Goal: Task Accomplishment & Management: Manage account settings

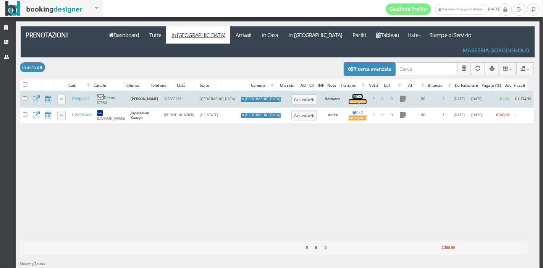
click at [349, 99] on div "Incompleto" at bounding box center [358, 101] width 18 height 5
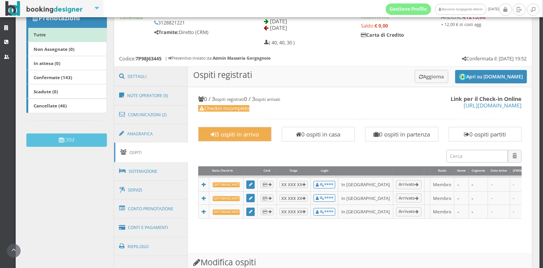
scroll to position [137, 0]
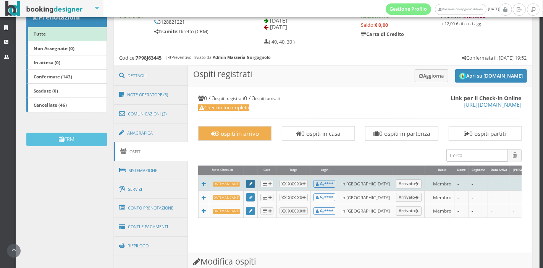
click at [246, 181] on link at bounding box center [250, 184] width 8 height 8
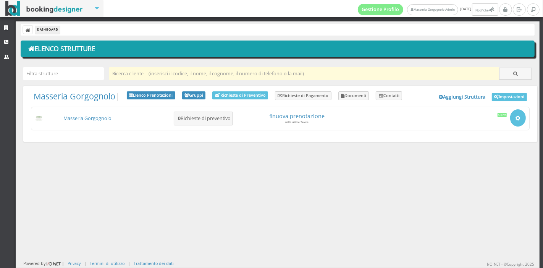
click at [137, 74] on input "text" at bounding box center [304, 73] width 391 height 13
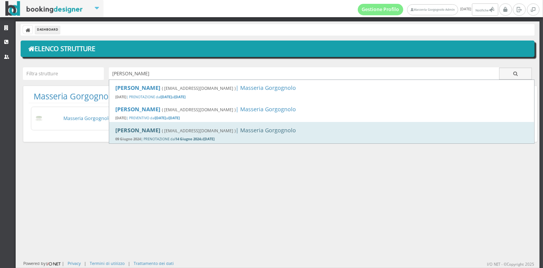
type input "[PERSON_NAME]"
click at [152, 131] on b "[PERSON_NAME]" at bounding box center [137, 129] width 45 height 7
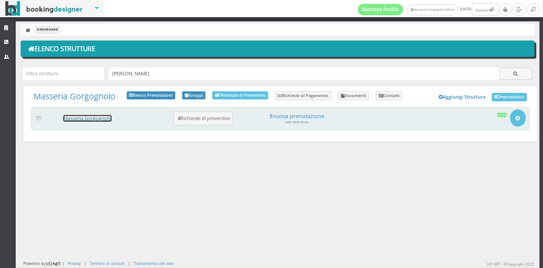
click at [109, 118] on link "Masseria Gorgognolo" at bounding box center [87, 118] width 48 height 6
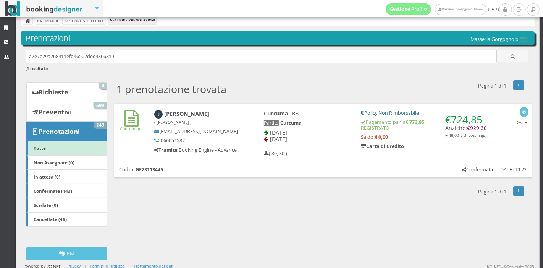
scroll to position [11, 0]
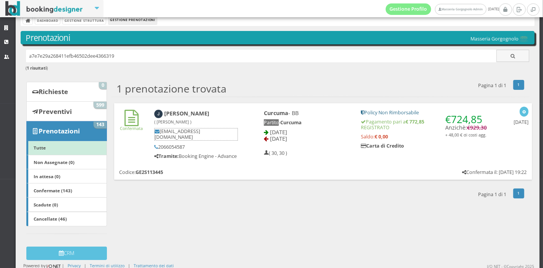
click at [227, 128] on h5 "[EMAIL_ADDRESS][DOMAIN_NAME]" at bounding box center [196, 134] width 84 height 12
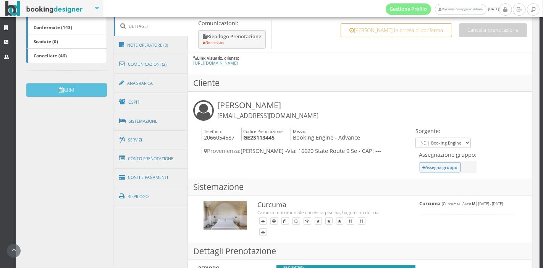
scroll to position [183, 0]
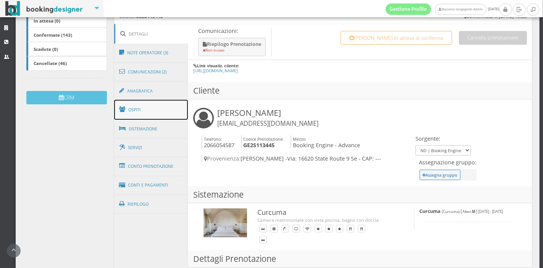
click at [152, 117] on link "Ospiti" at bounding box center [151, 110] width 74 height 20
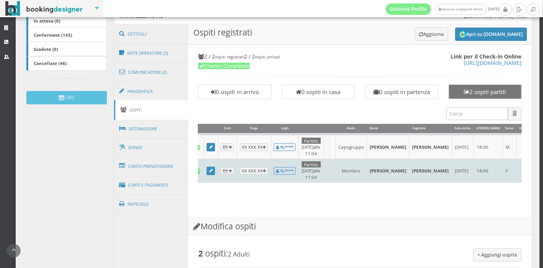
scroll to position [0, 64]
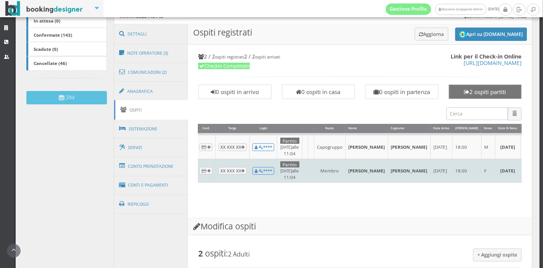
click at [453, 161] on td "18:00" at bounding box center [467, 171] width 29 height 24
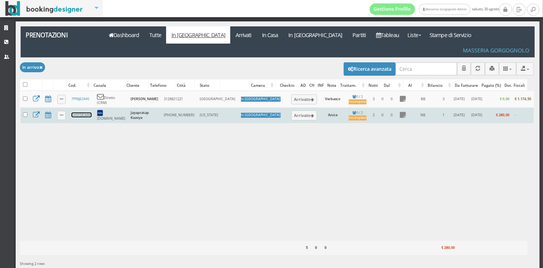
click at [83, 112] on link "1HSYSR3445" at bounding box center [81, 114] width 20 height 5
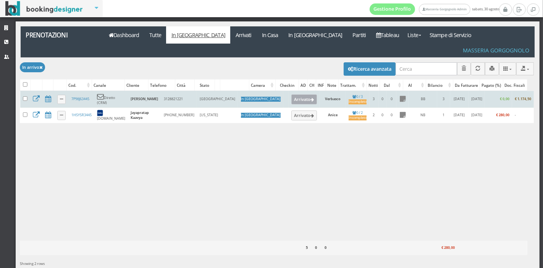
click at [292, 94] on button "Arrivato" at bounding box center [305, 99] width 26 height 10
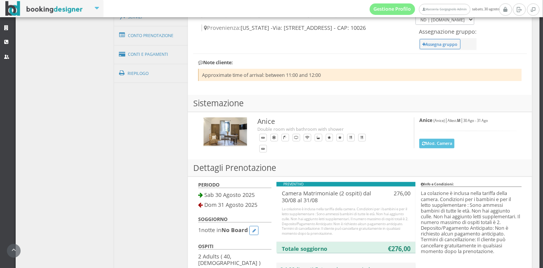
scroll to position [234, 0]
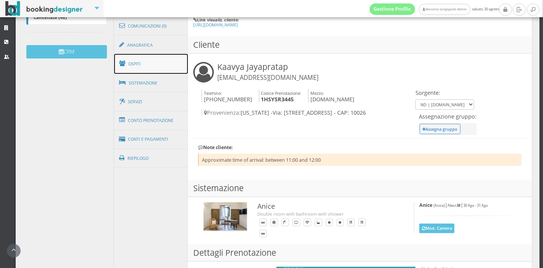
click at [143, 66] on link "Ospiti" at bounding box center [151, 64] width 74 height 20
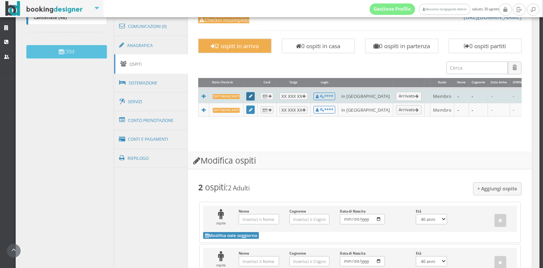
click at [249, 94] on icon at bounding box center [250, 96] width 3 height 4
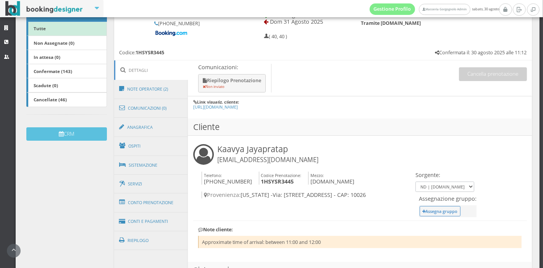
scroll to position [145, 0]
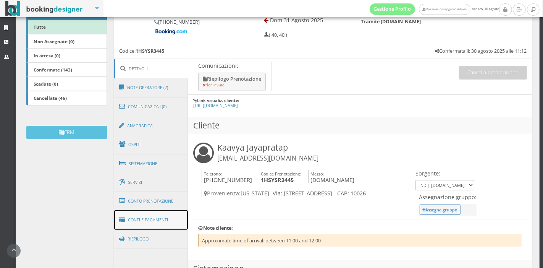
click at [152, 229] on link "Conti e Pagamenti" at bounding box center [151, 219] width 74 height 19
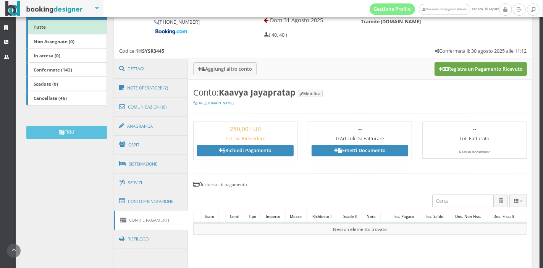
click at [438, 71] on button "Registra un Pagamento Ricevuto" at bounding box center [481, 68] width 92 height 13
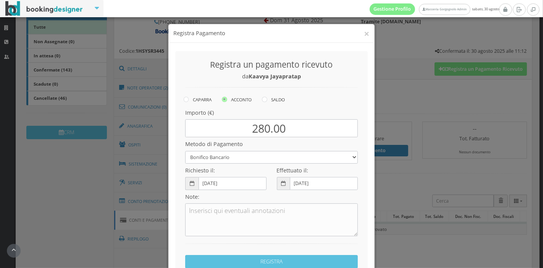
drag, startPoint x: 438, startPoint y: 71, endPoint x: 279, endPoint y: 141, distance: 173.0
click at [279, 59] on div "Aggiungi altro conto Registra un Pagamento Ricevuto Conto: Kaavya Jayapratap Mo…" at bounding box center [360, 59] width 344 height 0
click at [265, 97] on label "SALDO" at bounding box center [273, 99] width 23 height 9
radio input "true"
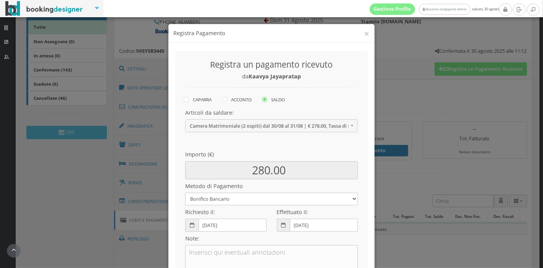
scroll to position [110, 0]
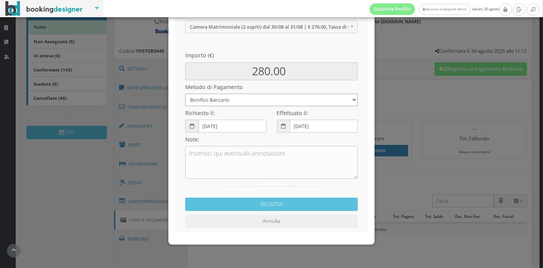
click at [245, 104] on select "Bonifico Bancario Carta di Credito Pay By Link Contanti Assegno Bancario Assegn…" at bounding box center [271, 100] width 173 height 13
select select
click at [185, 94] on select "Bonifico Bancario Carta di Credito Pay By Link Contanti Assegno Bancario Assegn…" at bounding box center [271, 100] width 173 height 13
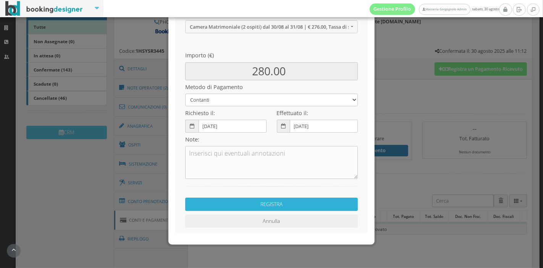
click at [252, 208] on button "REGISTRA" at bounding box center [271, 204] width 173 height 13
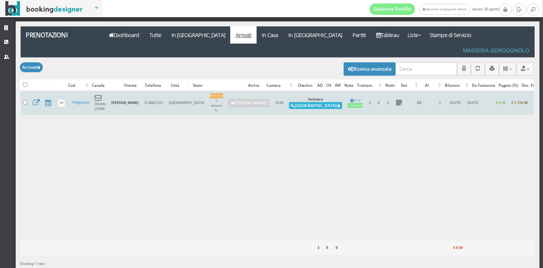
click at [289, 102] on button "Alloggia" at bounding box center [315, 105] width 53 height 7
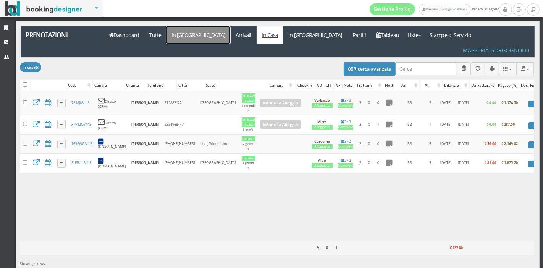
click at [178, 39] on link "In [GEOGRAPHIC_DATA]" at bounding box center [198, 34] width 64 height 17
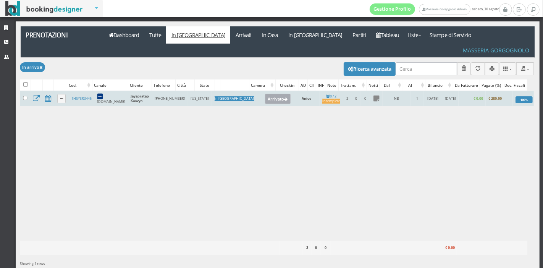
click at [285, 97] on icon at bounding box center [286, 99] width 3 height 4
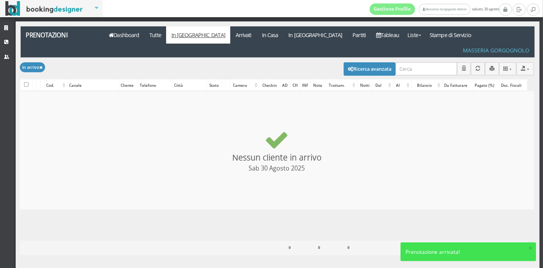
checkbox input "false"
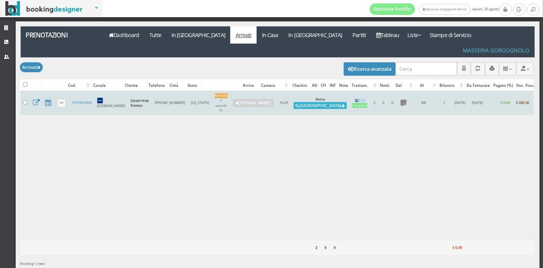
click at [294, 102] on button "Alloggia" at bounding box center [320, 105] width 53 height 7
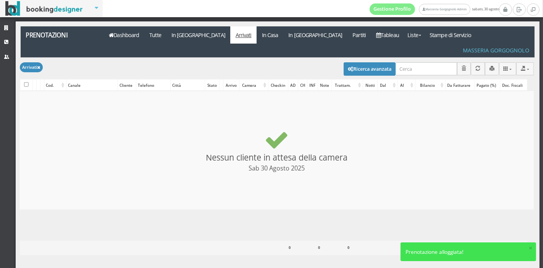
checkbox input "false"
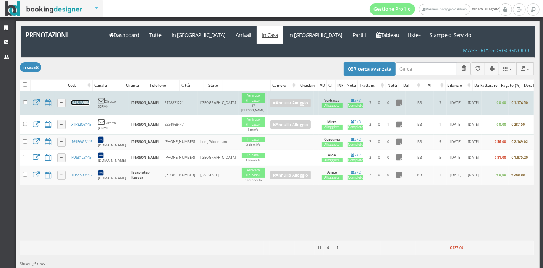
click at [84, 100] on link "7P98J63445" at bounding box center [80, 102] width 18 height 5
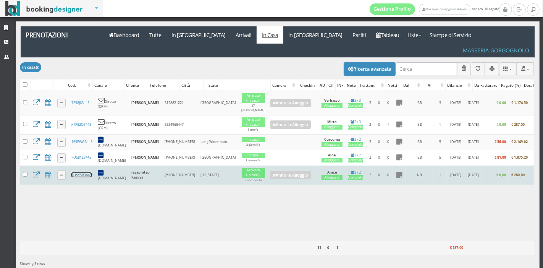
click at [85, 172] on link "1HSYSR3445" at bounding box center [81, 174] width 20 height 5
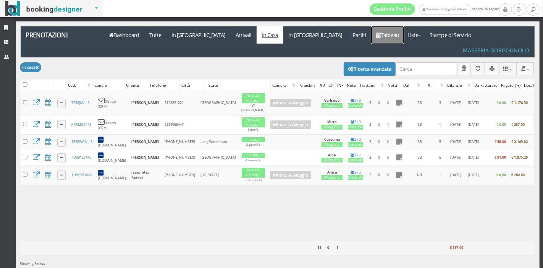
click at [371, 32] on link "Tableau" at bounding box center [387, 34] width 33 height 17
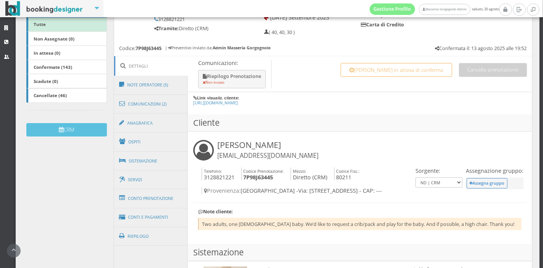
scroll to position [148, 0]
click at [152, 142] on link "Ospiti" at bounding box center [151, 142] width 74 height 20
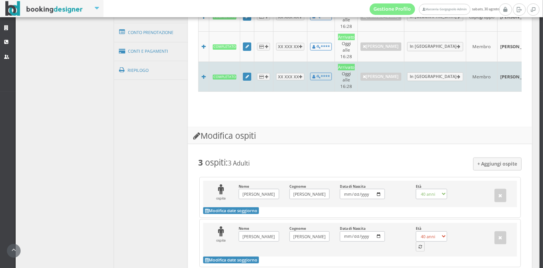
scroll to position [453, 0]
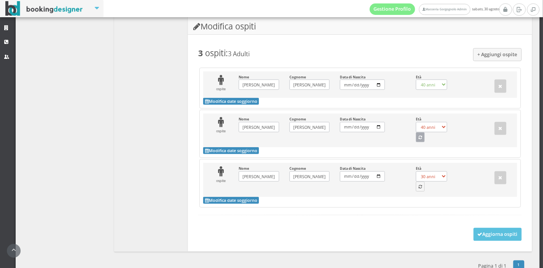
click at [419, 136] on icon "button" at bounding box center [420, 138] width 3 height 4
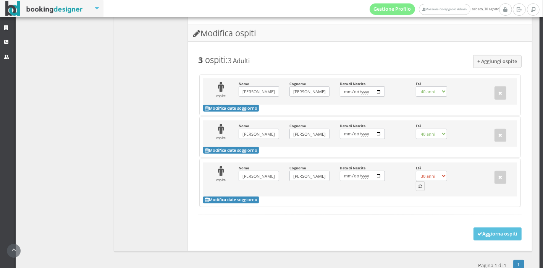
select select "39"
click at [419, 185] on icon "button" at bounding box center [420, 187] width 3 height 4
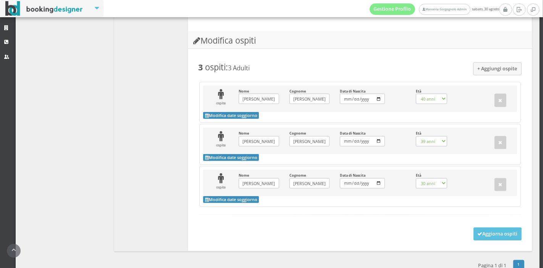
select select "0"
click at [478, 232] on icon at bounding box center [480, 234] width 5 height 5
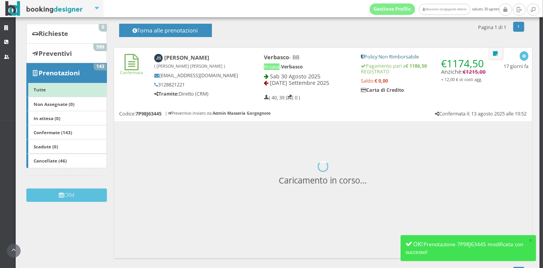
scroll to position [99, 0]
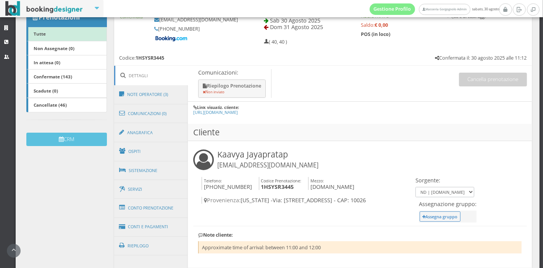
scroll to position [138, 0]
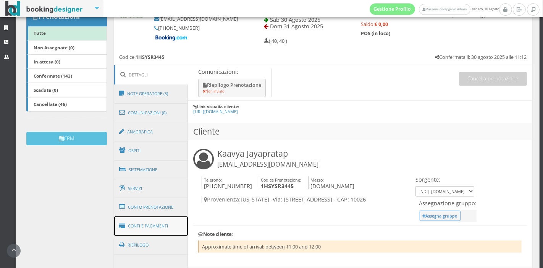
click at [148, 226] on link "Conti e Pagamenti" at bounding box center [151, 225] width 74 height 19
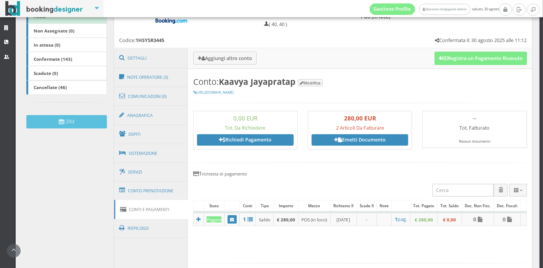
scroll to position [152, 0]
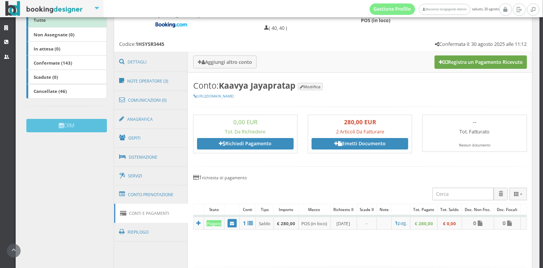
click at [443, 64] on icon at bounding box center [445, 62] width 5 height 5
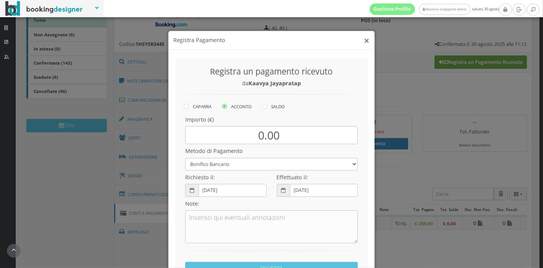
click at [366, 32] on button "×" at bounding box center [366, 34] width 5 height 10
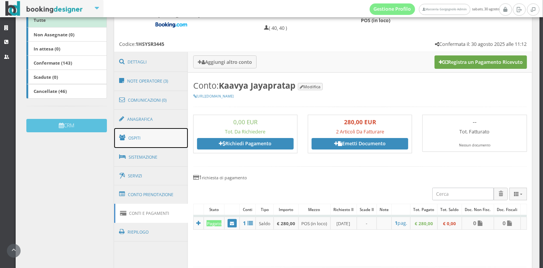
click at [151, 132] on link "Ospiti" at bounding box center [151, 138] width 74 height 20
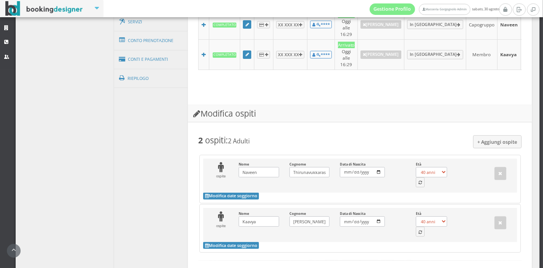
scroll to position [384, 0]
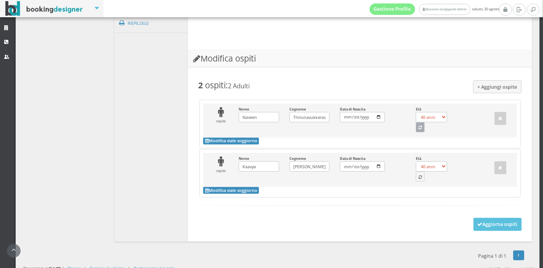
click at [416, 123] on button "button" at bounding box center [420, 127] width 9 height 10
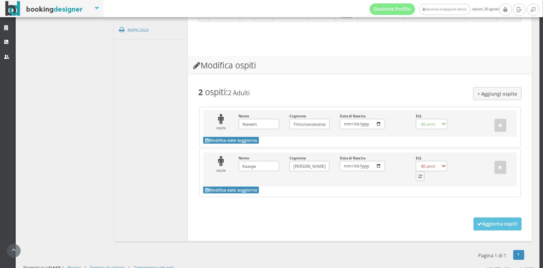
select select "38"
click at [416, 176] on button "button" at bounding box center [420, 176] width 9 height 10
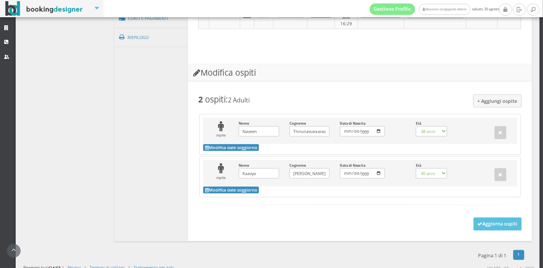
select select "38"
click at [486, 222] on button "Aggiorna ospiti" at bounding box center [498, 223] width 49 height 13
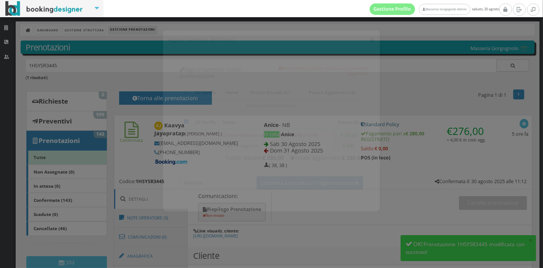
click at [372, 33] on button "×" at bounding box center [372, 34] width 6 height 10
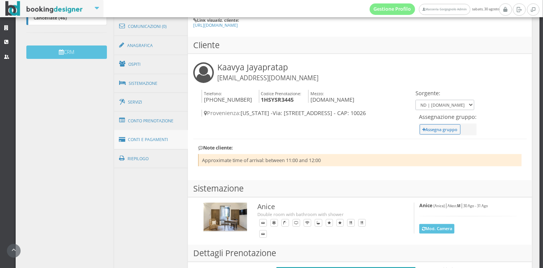
scroll to position [228, 0]
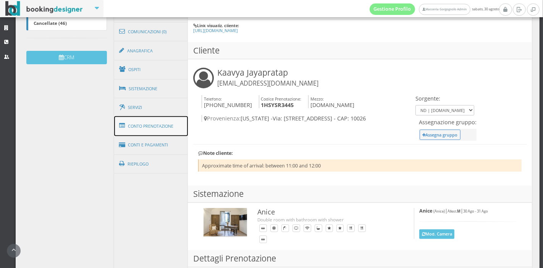
click at [159, 134] on link "Conto Prenotazione" at bounding box center [151, 126] width 74 height 20
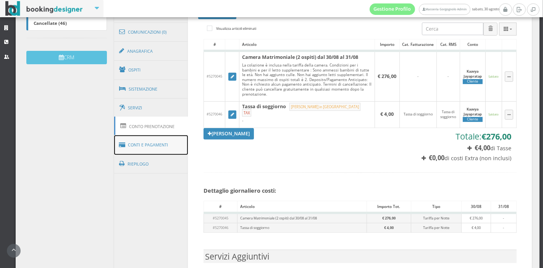
click at [159, 141] on link "Conti e Pagamenti" at bounding box center [151, 144] width 74 height 19
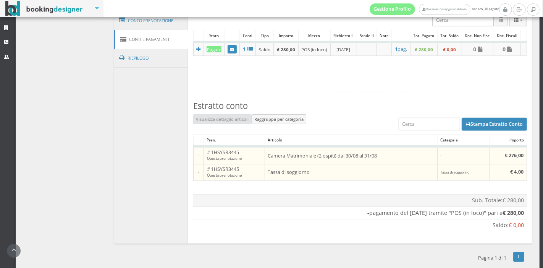
scroll to position [355, 0]
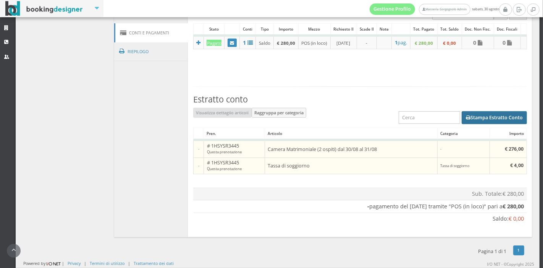
click at [466, 117] on icon "button" at bounding box center [468, 117] width 5 height 5
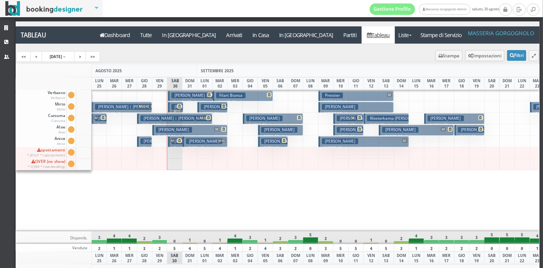
click at [207, 107] on h3 "[PERSON_NAME]" at bounding box center [219, 107] width 36 height 6
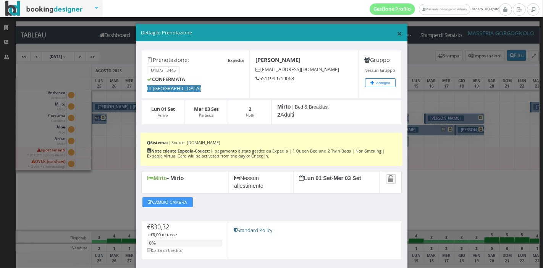
click at [397, 35] on span "×" at bounding box center [399, 33] width 5 height 13
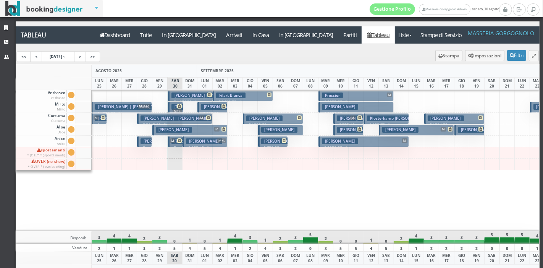
click at [259, 96] on button "Filart Bianca € 1468.88 4 notti 2 Adulti" at bounding box center [243, 95] width 60 height 11
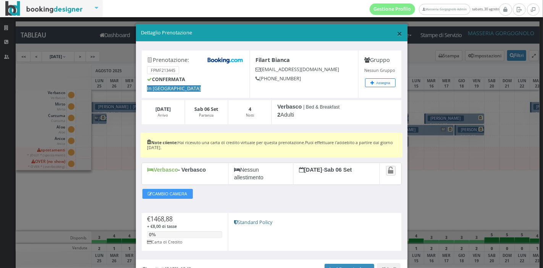
click at [397, 35] on span "×" at bounding box center [399, 33] width 5 height 13
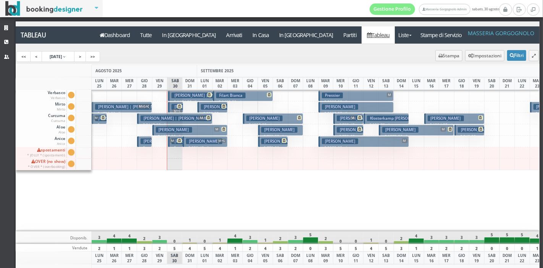
click at [283, 120] on button "[PERSON_NAME] € 1320.00 4 notti 1 Adulto" at bounding box center [273, 118] width 60 height 11
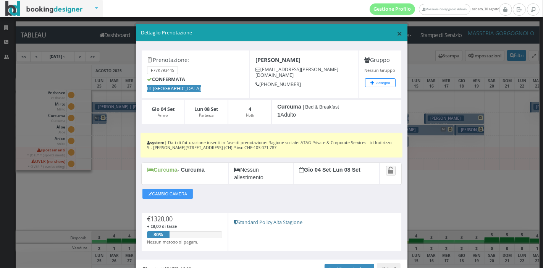
click at [397, 30] on span "×" at bounding box center [399, 33] width 5 height 13
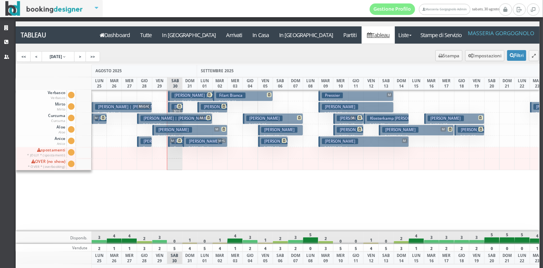
click at [297, 130] on h3 "[PERSON_NAME]" at bounding box center [279, 130] width 36 height 6
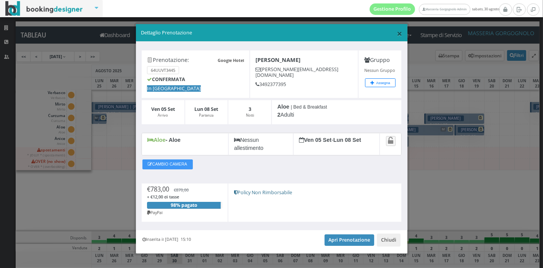
click at [397, 32] on span "×" at bounding box center [399, 33] width 5 height 13
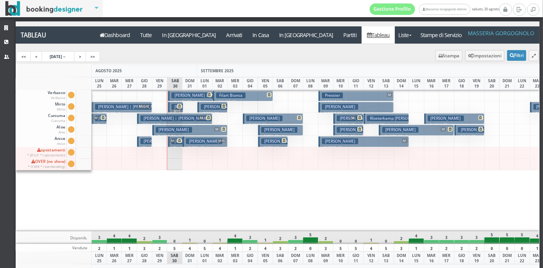
click at [270, 146] on p "€ 770.00 2 notti" at bounding box center [273, 151] width 24 height 12
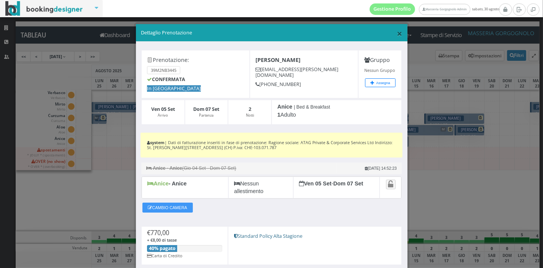
click at [397, 37] on span "×" at bounding box center [399, 33] width 5 height 13
